Goal: Find specific page/section: Find specific page/section

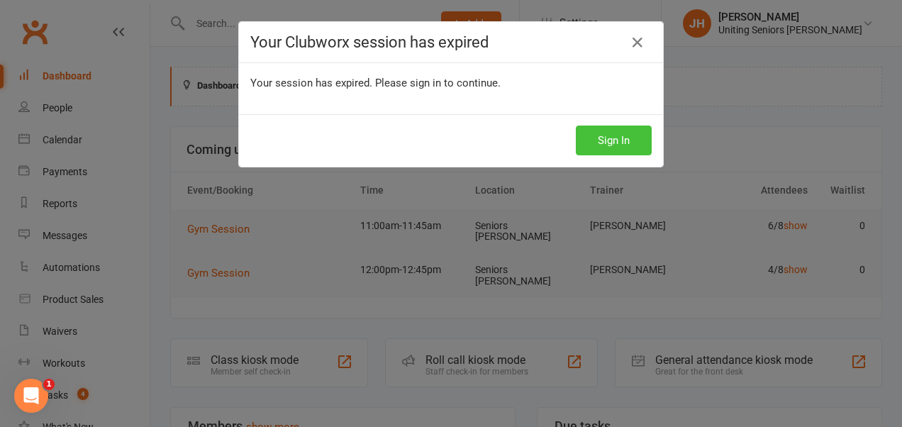
click at [615, 142] on button "Sign In" at bounding box center [614, 140] width 76 height 30
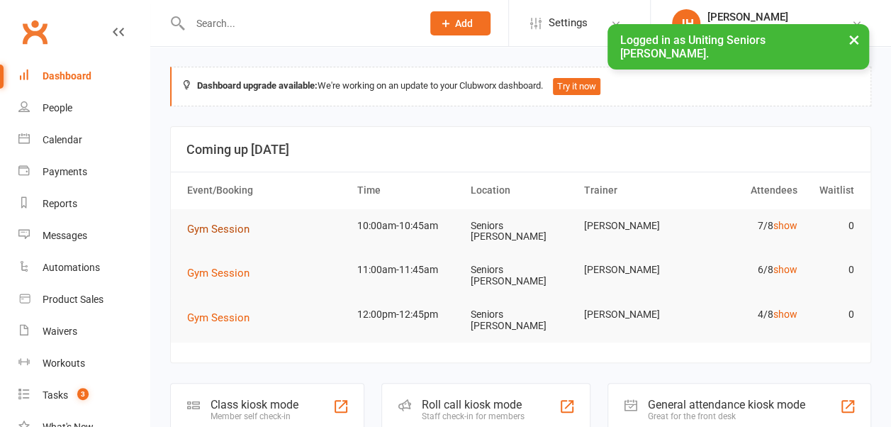
click at [227, 225] on span "Gym Session" at bounding box center [218, 229] width 62 height 13
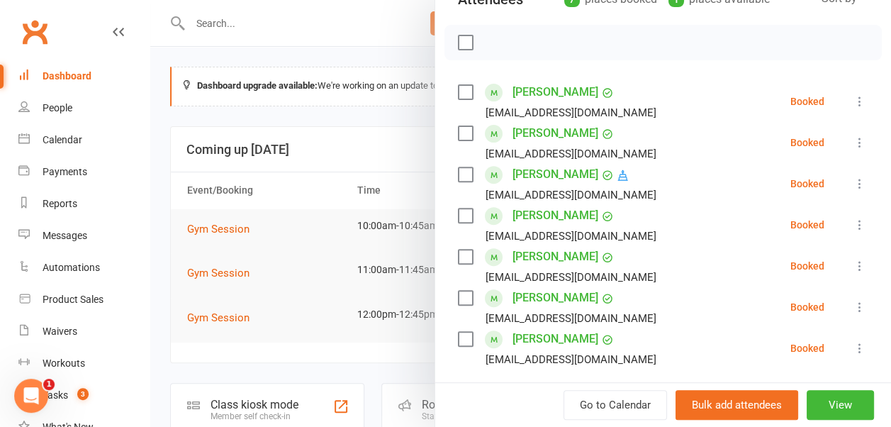
click at [367, 150] on div at bounding box center [520, 213] width 741 height 427
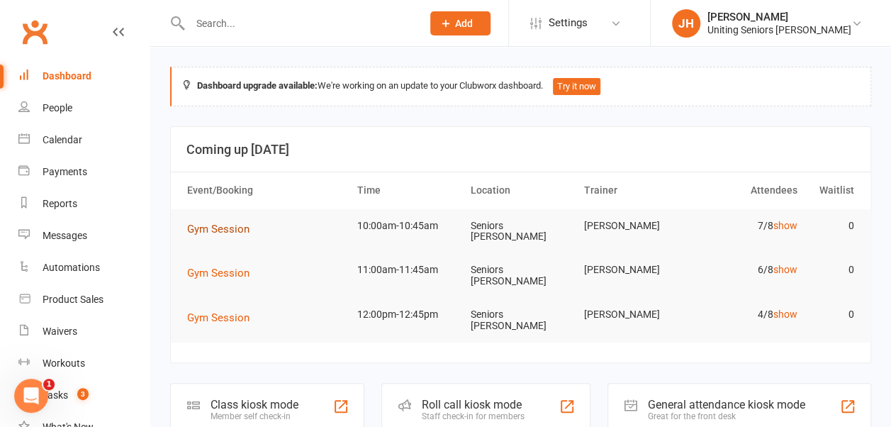
click at [248, 225] on span "Gym Session" at bounding box center [218, 229] width 62 height 13
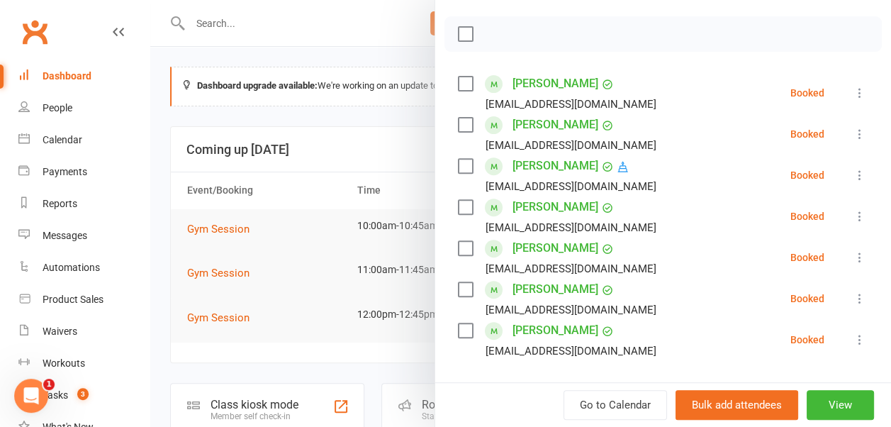
scroll to position [229, 0]
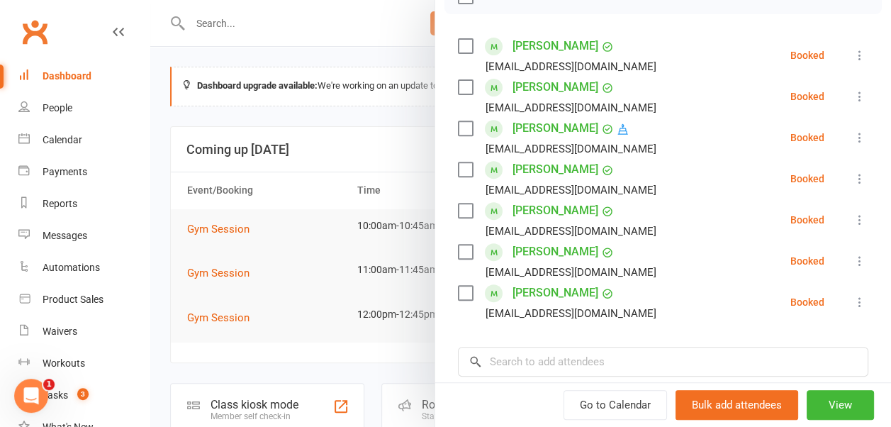
click at [326, 201] on div at bounding box center [520, 213] width 741 height 427
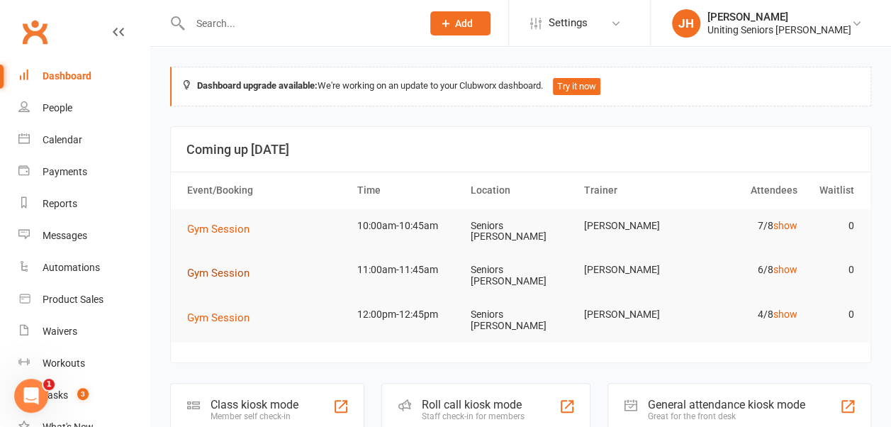
click at [228, 271] on span "Gym Session" at bounding box center [218, 273] width 62 height 13
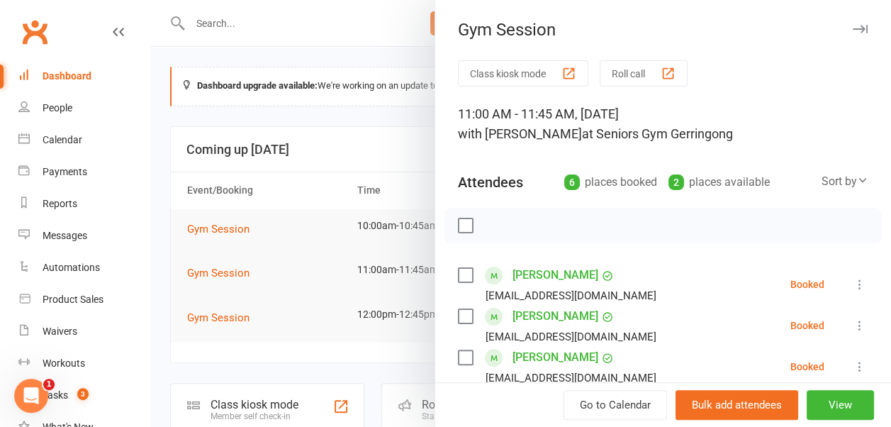
click at [257, 145] on div at bounding box center [520, 213] width 741 height 427
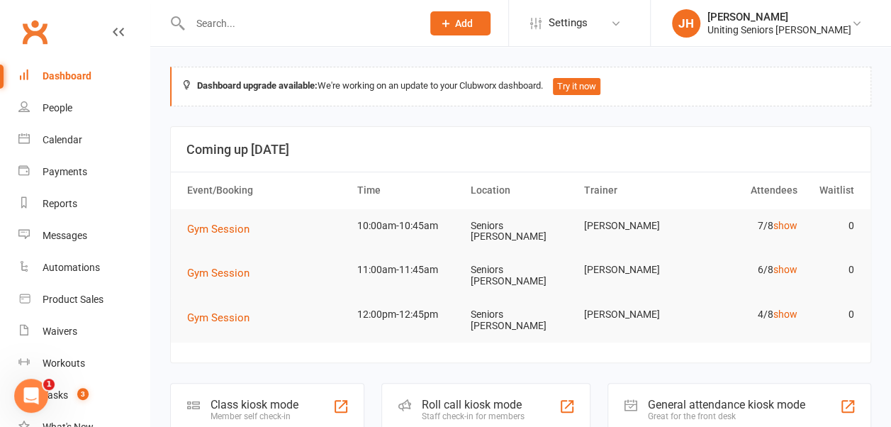
click at [231, 28] on input "text" at bounding box center [299, 23] width 226 height 20
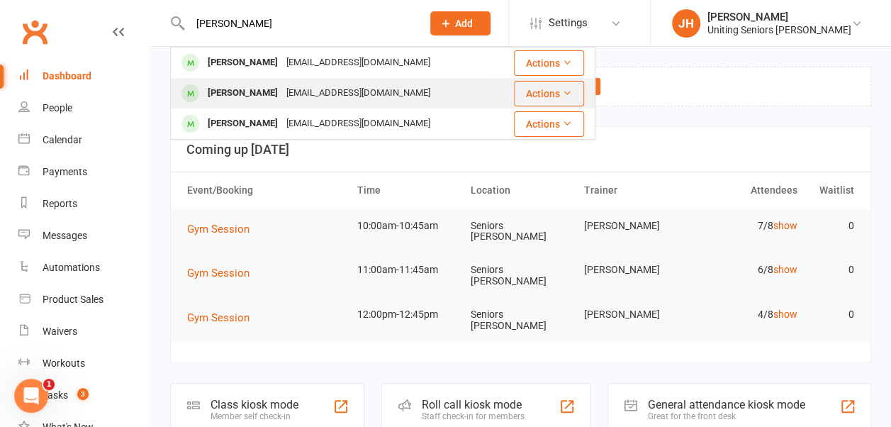
type input "helen h"
click at [229, 84] on div "Helen Harrison" at bounding box center [242, 93] width 79 height 21
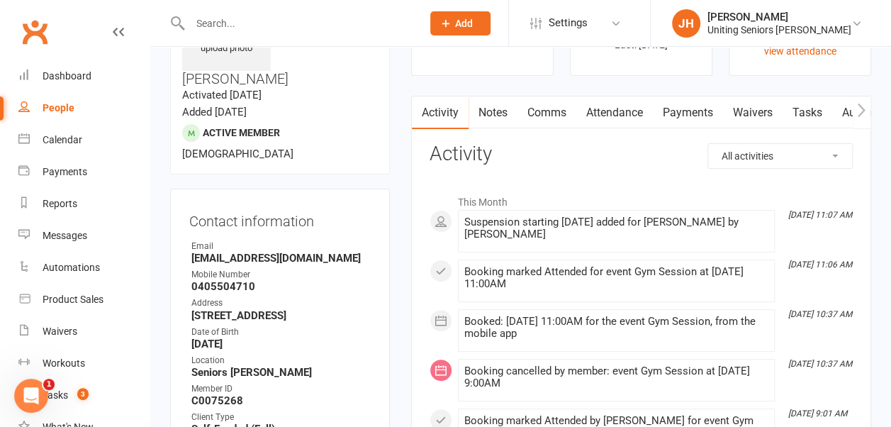
scroll to position [96, 0]
click at [608, 121] on link "Attendance" at bounding box center [614, 113] width 77 height 33
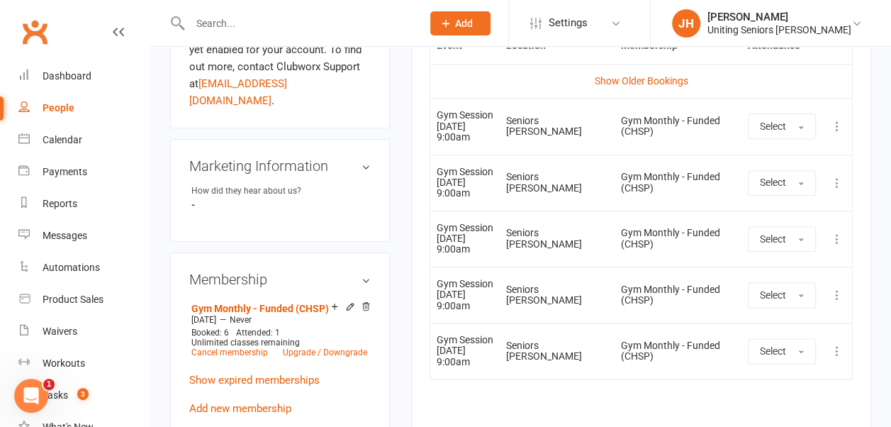
scroll to position [703, 0]
